Goal: Check status

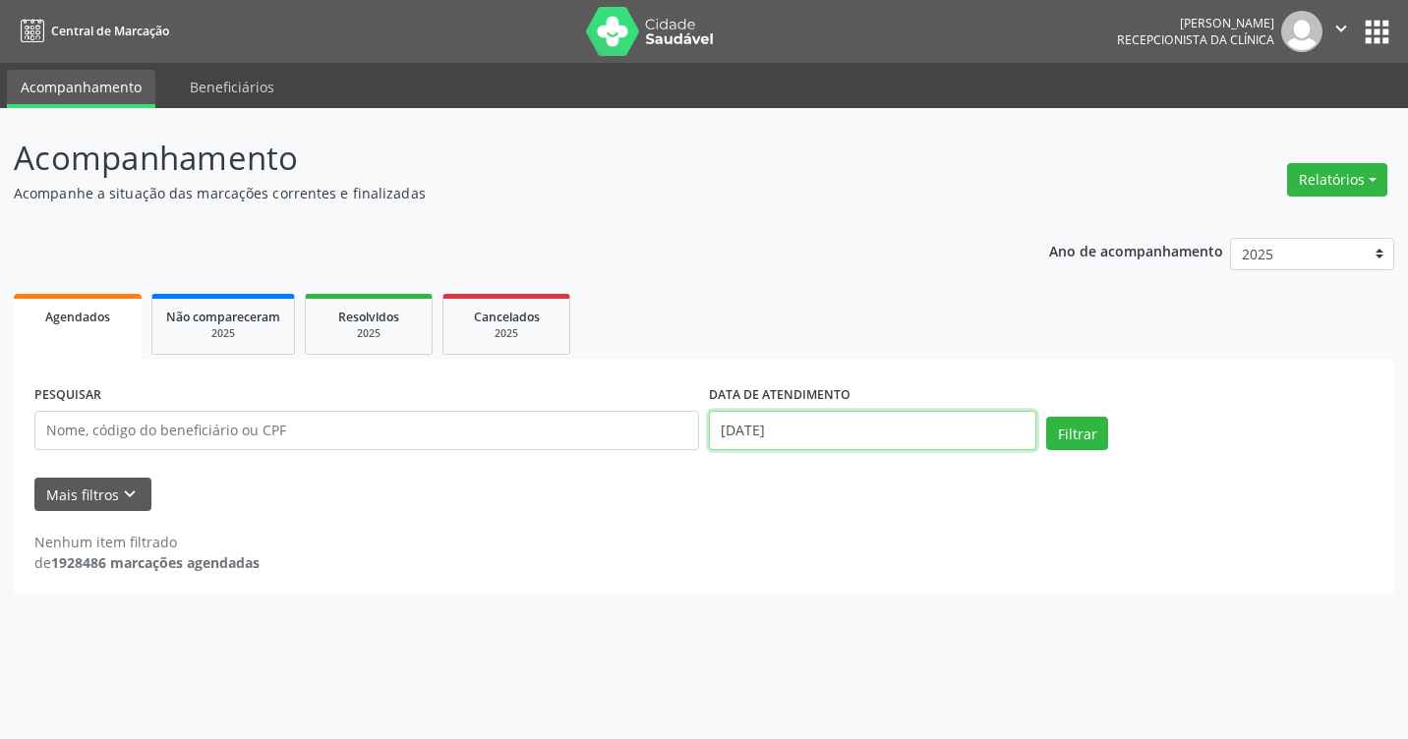
click at [849, 430] on input "[DATE]" at bounding box center [872, 430] width 327 height 39
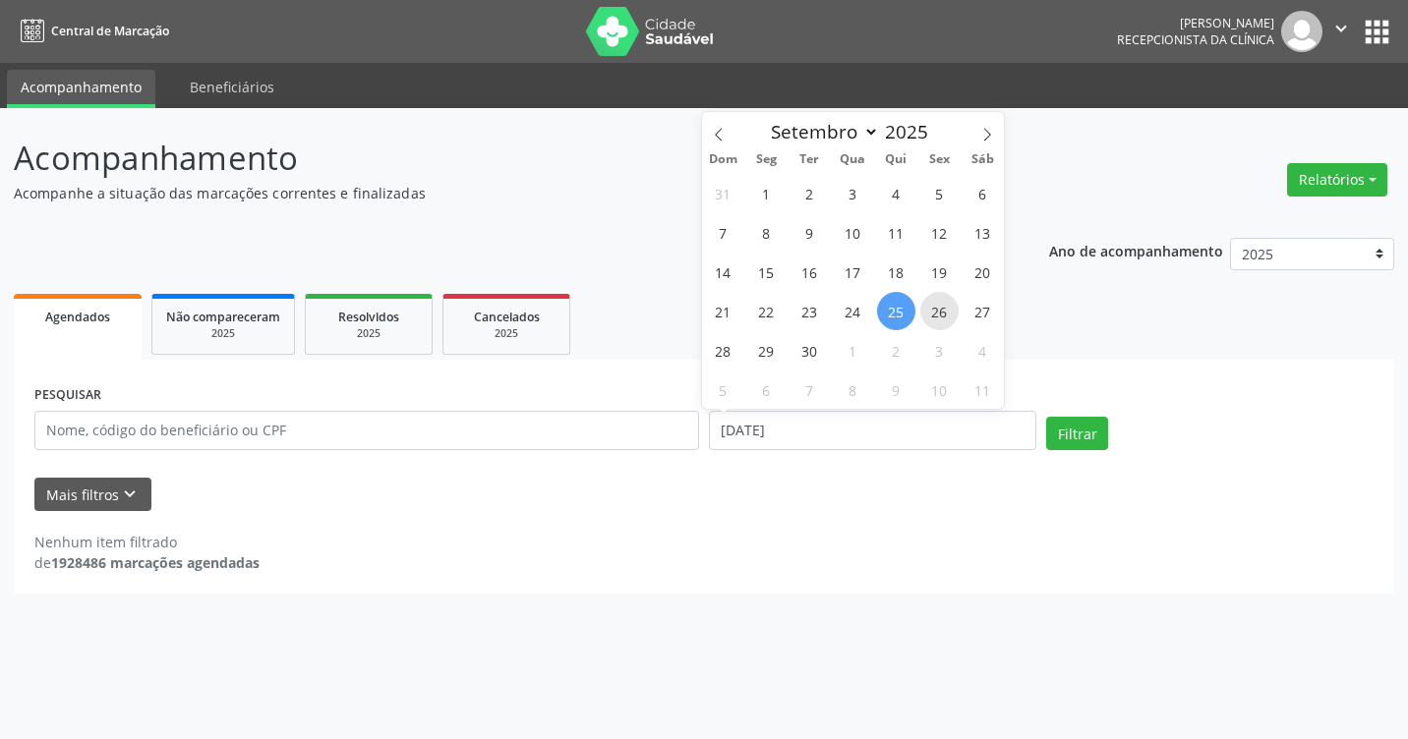
click at [935, 309] on span "26" at bounding box center [939, 311] width 38 height 38
type input "[DATE]"
click at [935, 309] on span "26" at bounding box center [939, 311] width 38 height 38
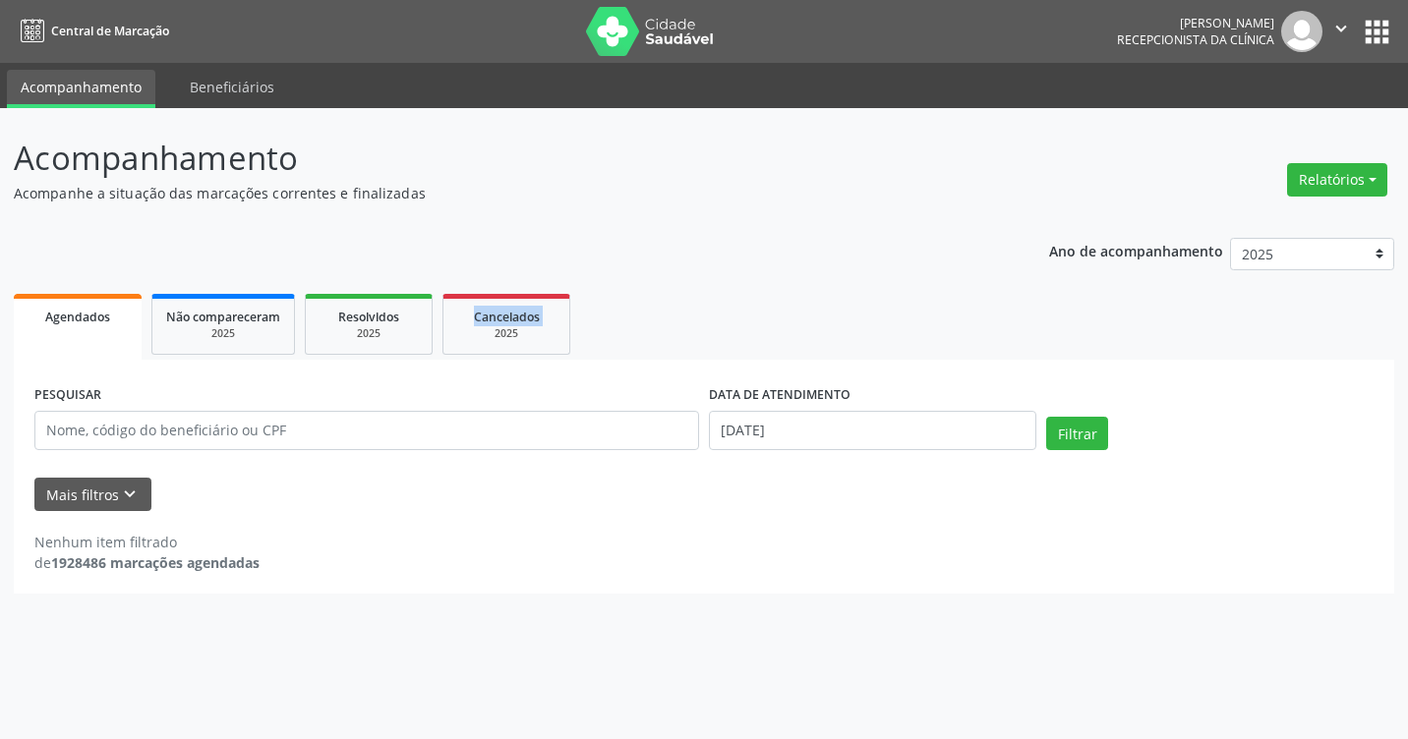
click at [935, 309] on ul "Agendados Não compareceram 2025 Resolvidos 2025 Cancelados 2025" at bounding box center [704, 324] width 1380 height 71
click at [1081, 443] on button "Filtrar" at bounding box center [1077, 433] width 62 height 33
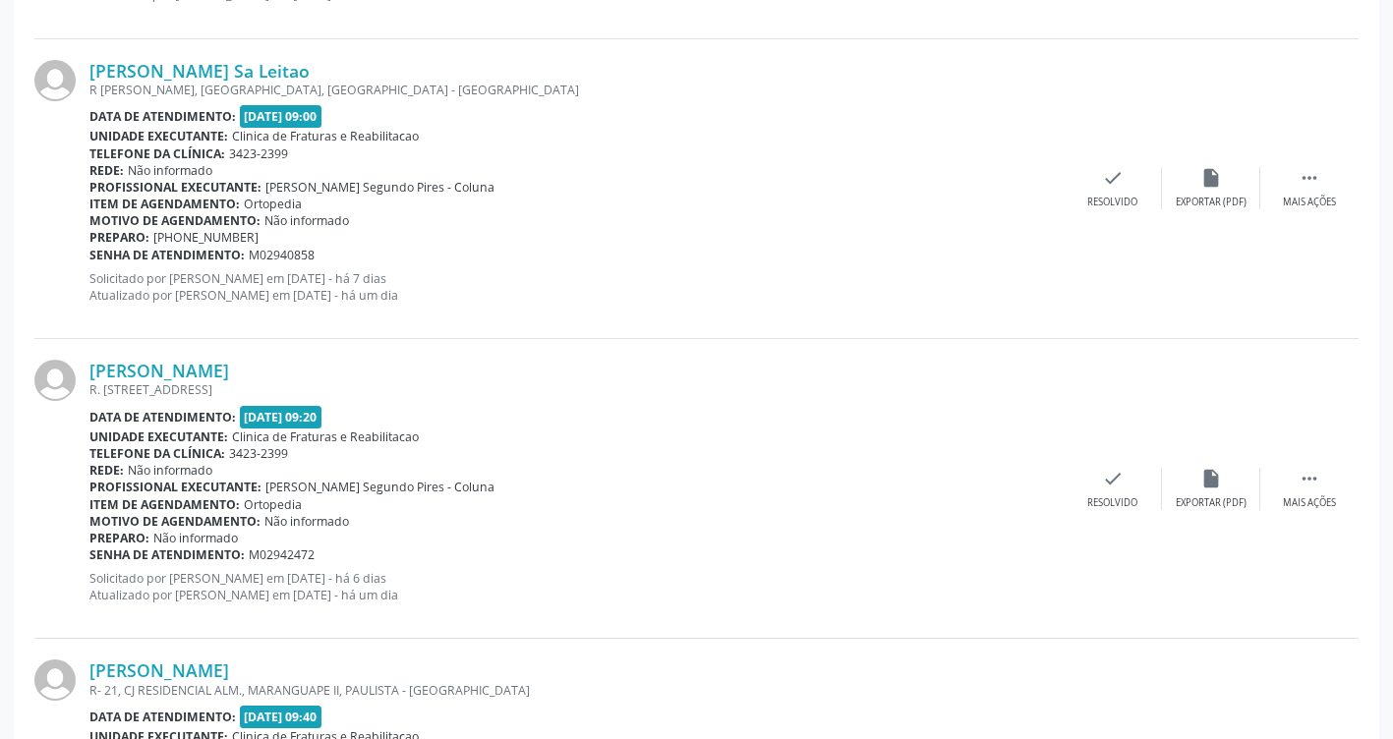
scroll to position [3854, 0]
drag, startPoint x: 534, startPoint y: 260, endPoint x: 574, endPoint y: 369, distance: 116.3
click at [574, 369] on div "[PERSON_NAME]" at bounding box center [576, 370] width 974 height 22
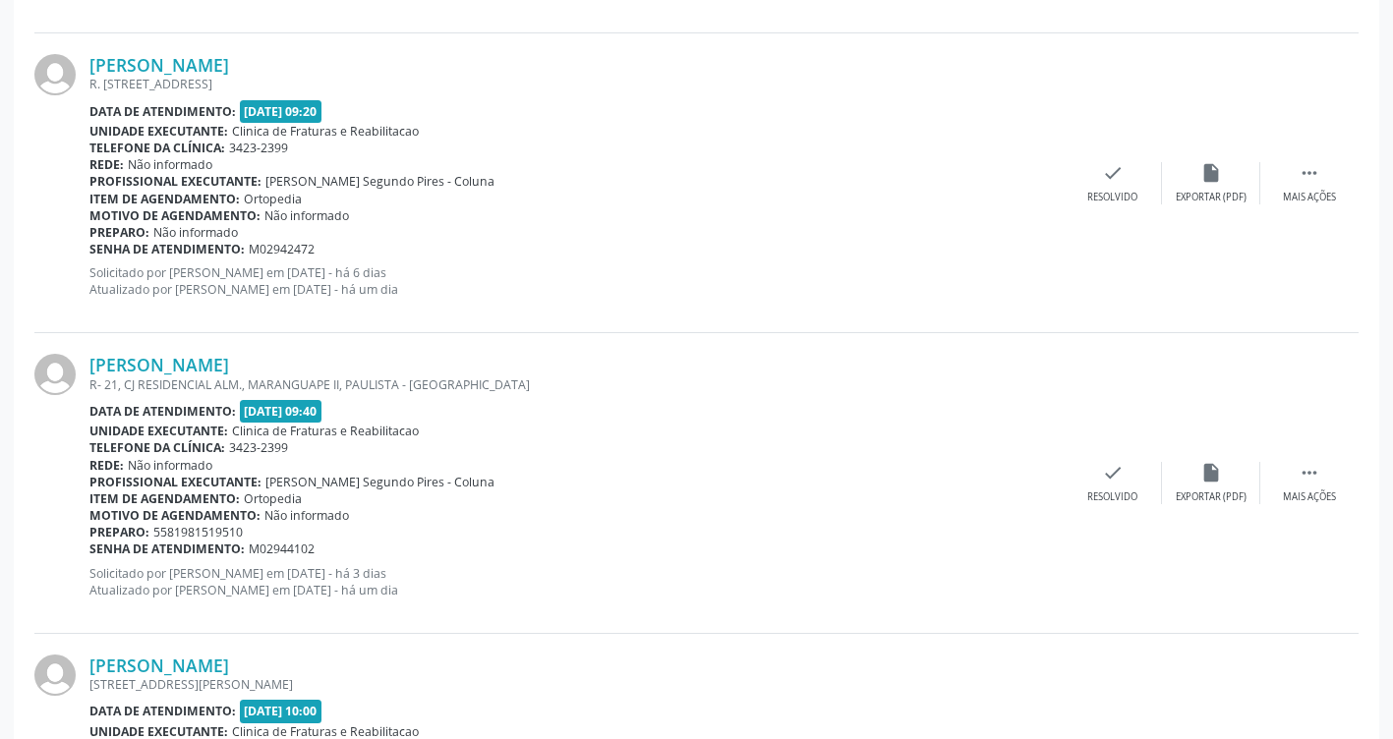
scroll to position [4444, 0]
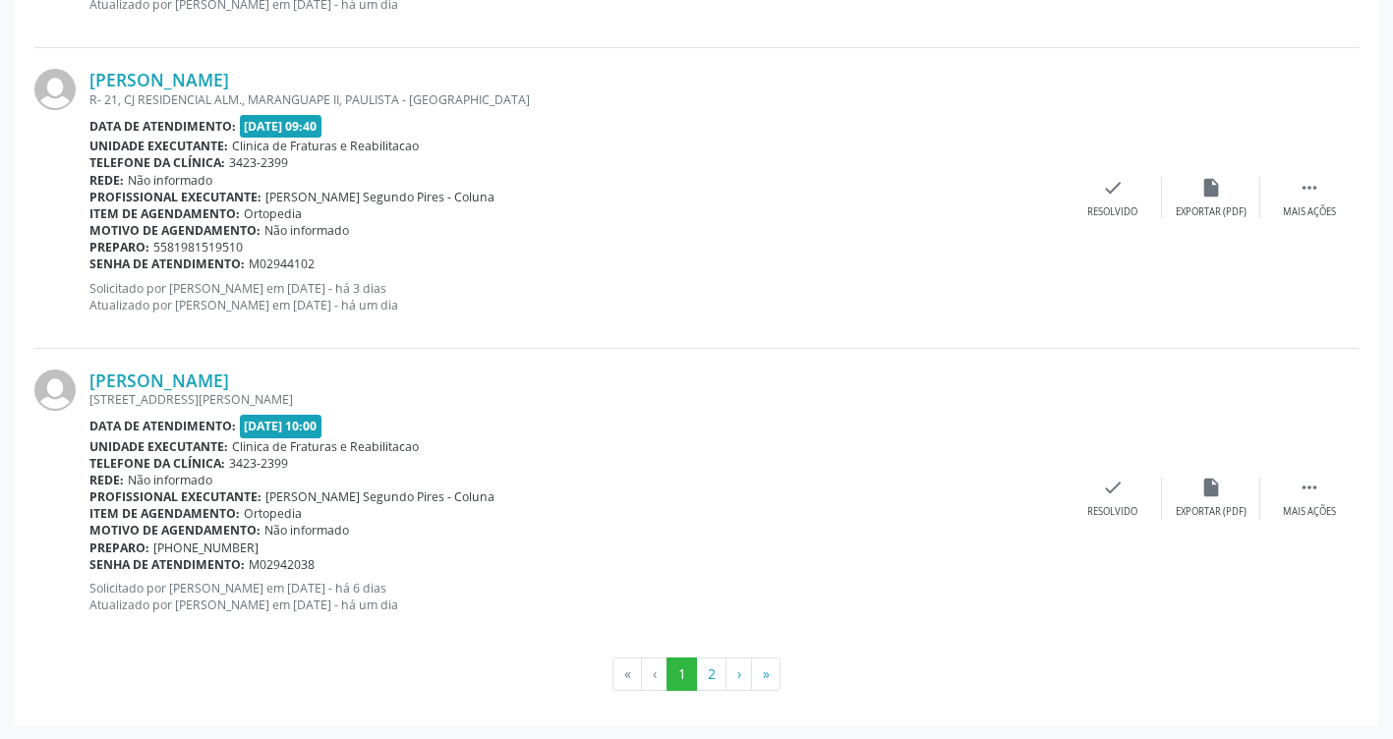
click at [1041, 581] on p "Solicitado por [PERSON_NAME] em [DATE] - há 6 dias Atualizado por [PERSON_NAME]…" at bounding box center [576, 596] width 974 height 33
click at [711, 675] on button "2" at bounding box center [711, 674] width 30 height 33
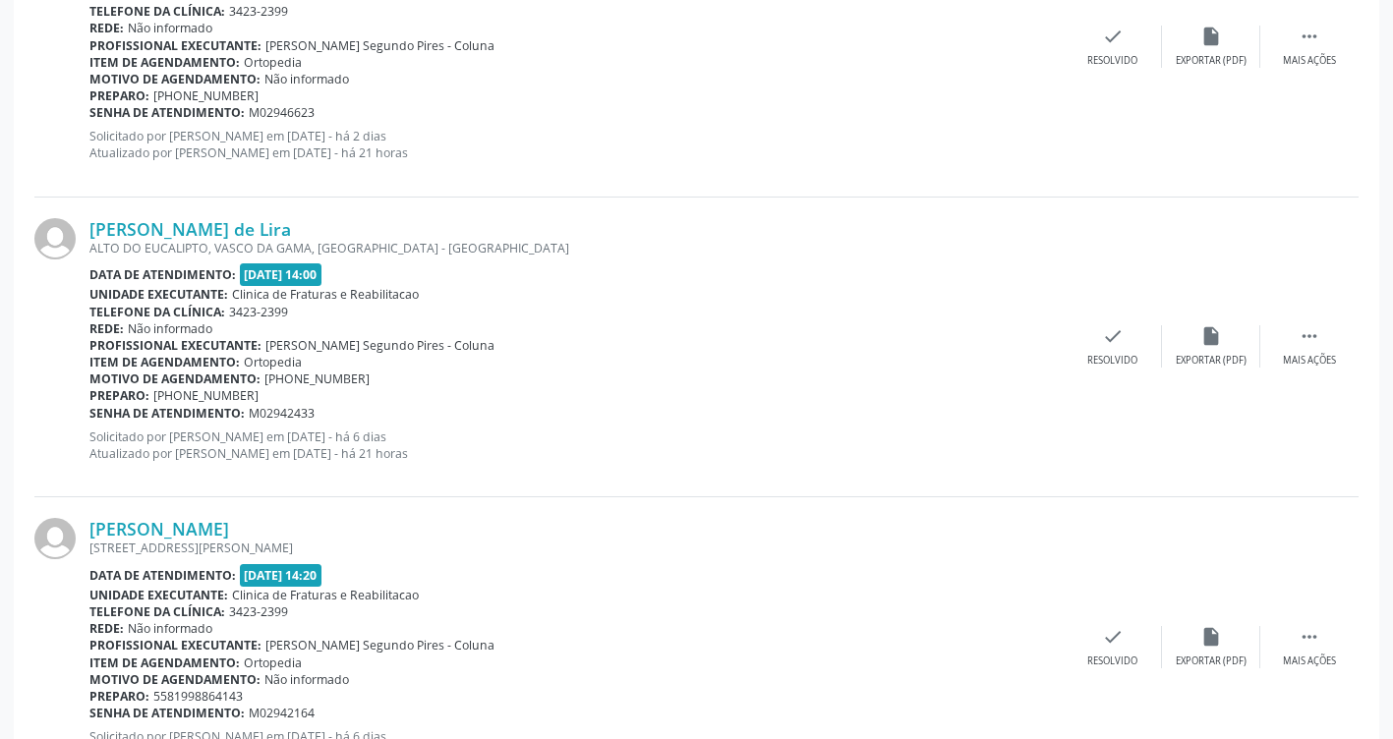
scroll to position [3844, 0]
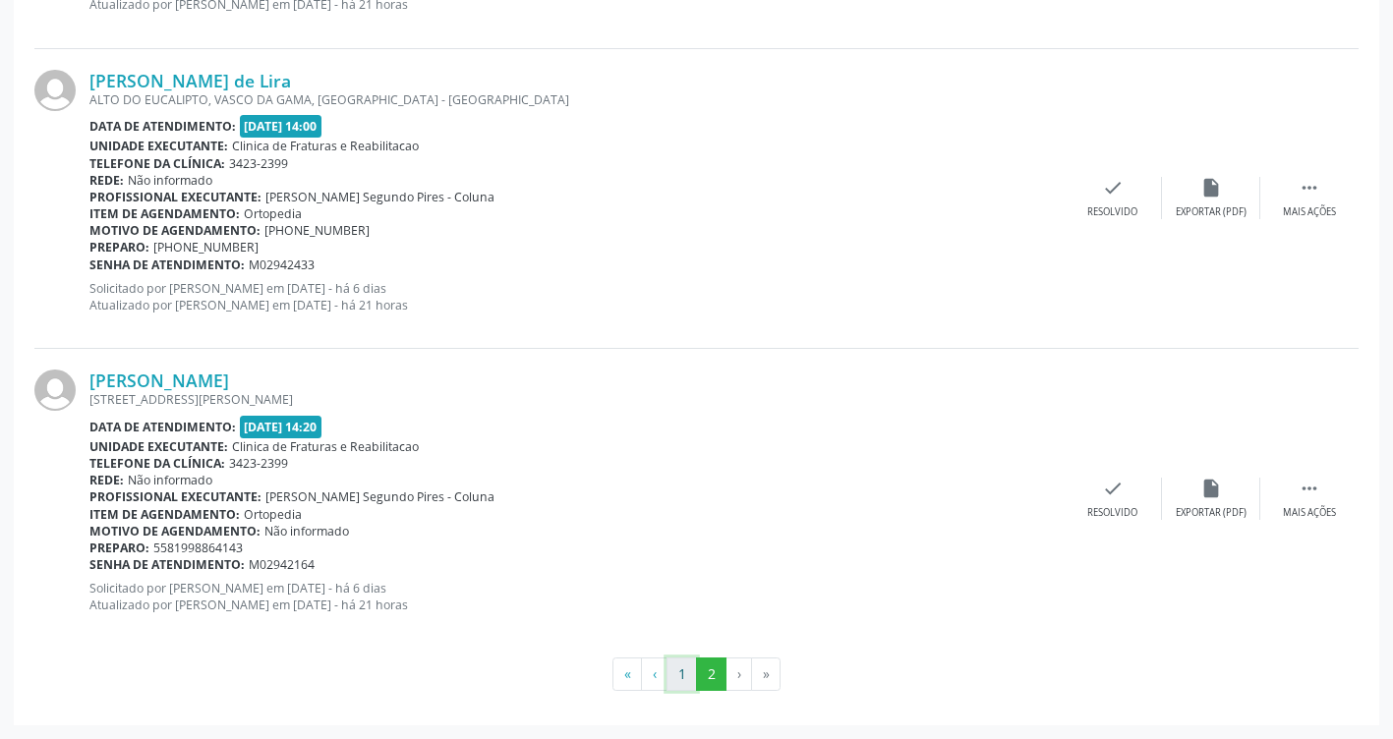
click at [687, 677] on button "1" at bounding box center [681, 674] width 30 height 33
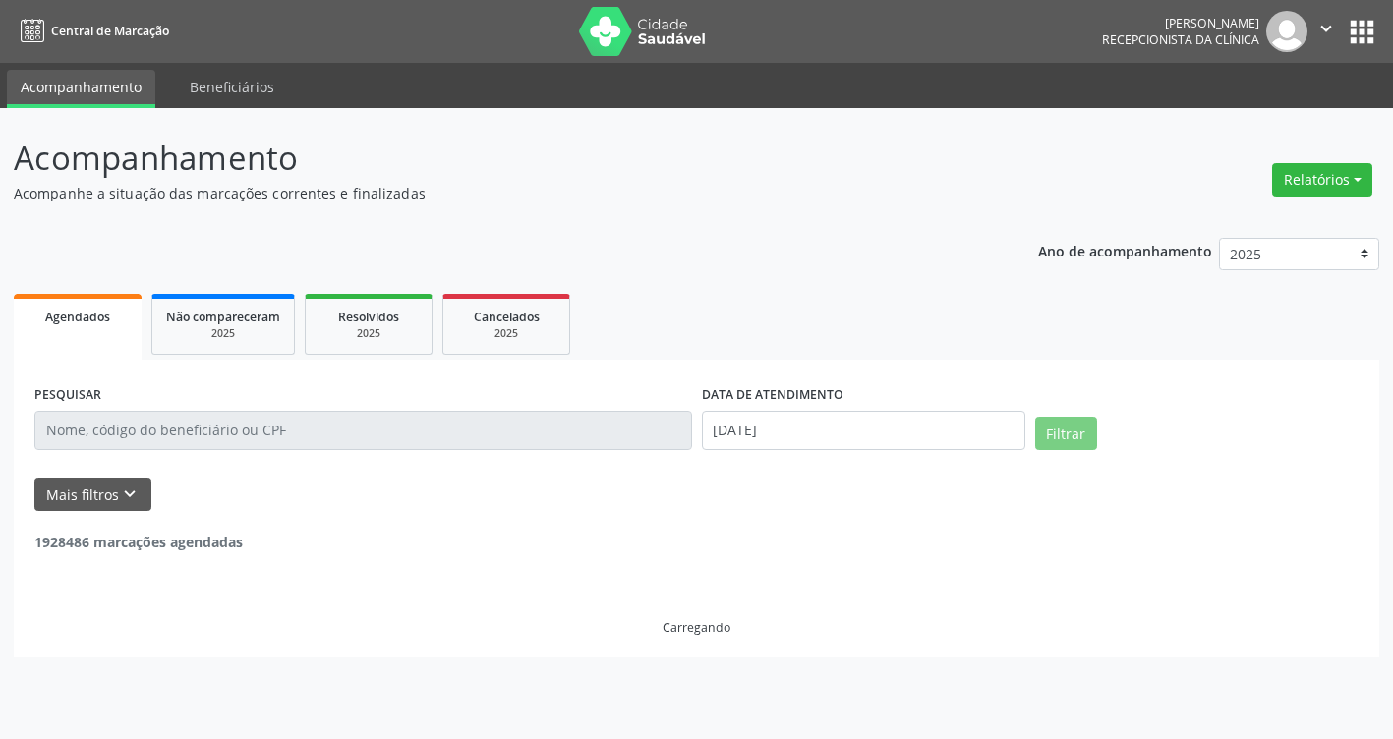
scroll to position [0, 0]
